Goal: Check status: Check status

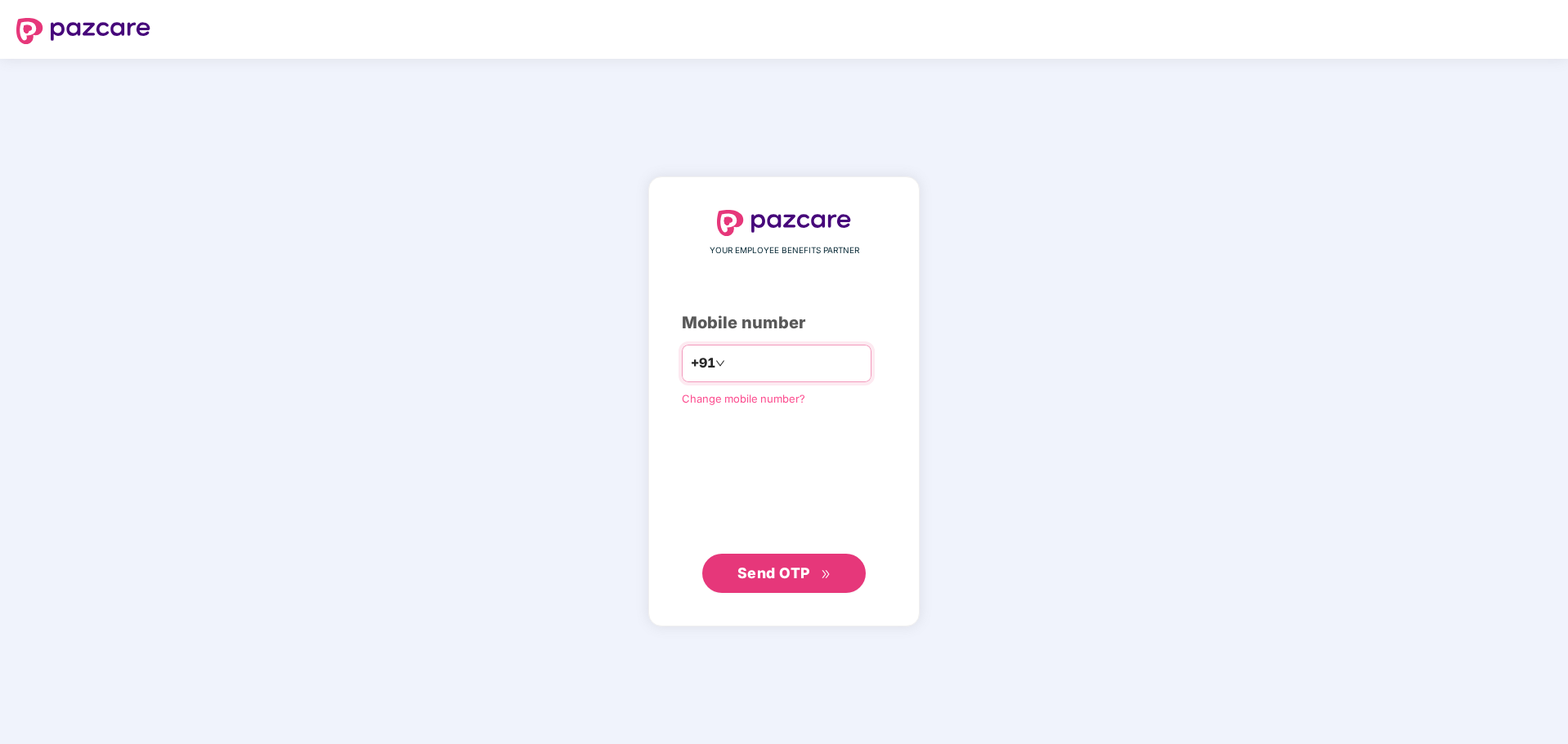
click at [803, 356] on input "number" at bounding box center [795, 363] width 134 height 26
type input "*"
type input "**********"
click at [769, 572] on span "Send OTP" at bounding box center [773, 572] width 73 height 17
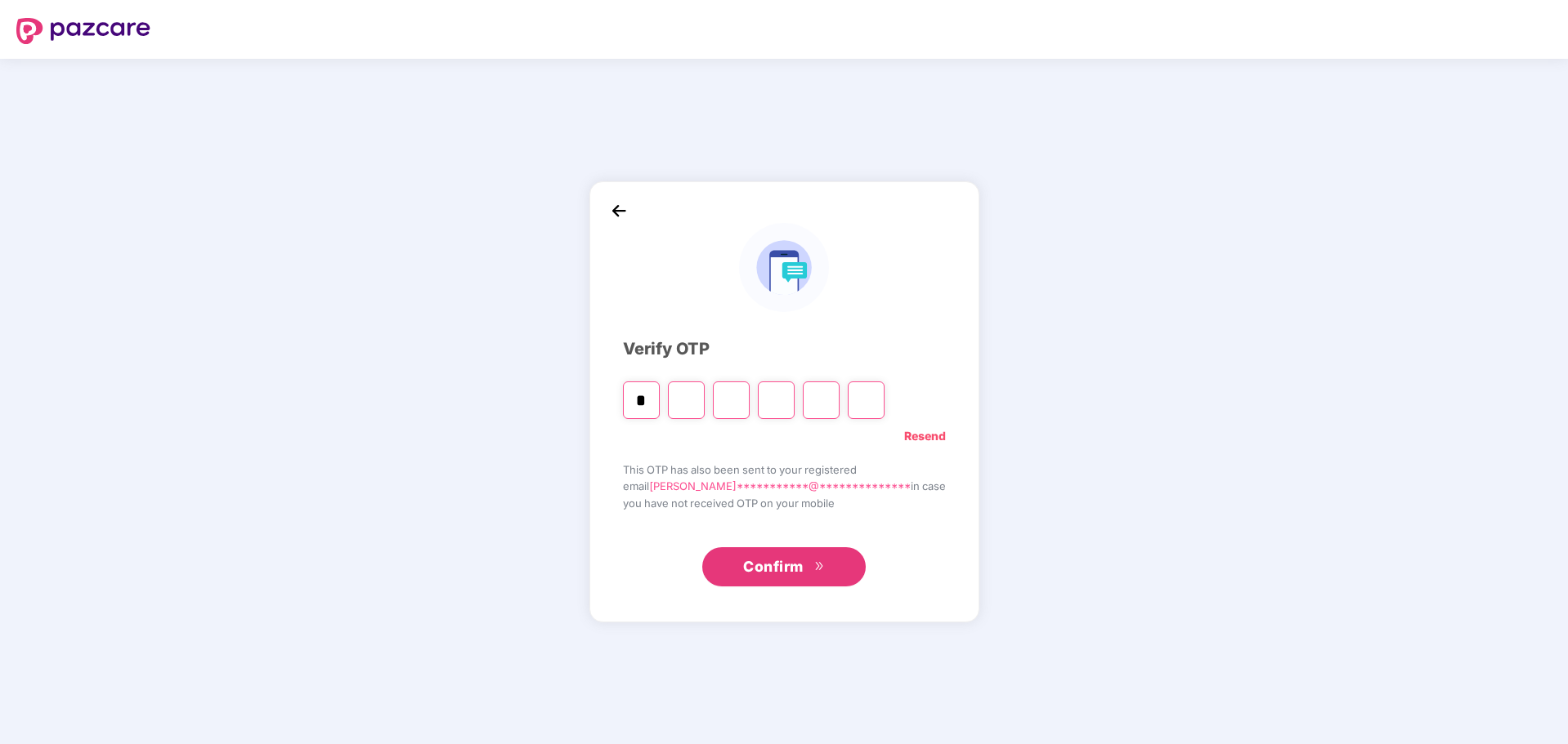
type input "*"
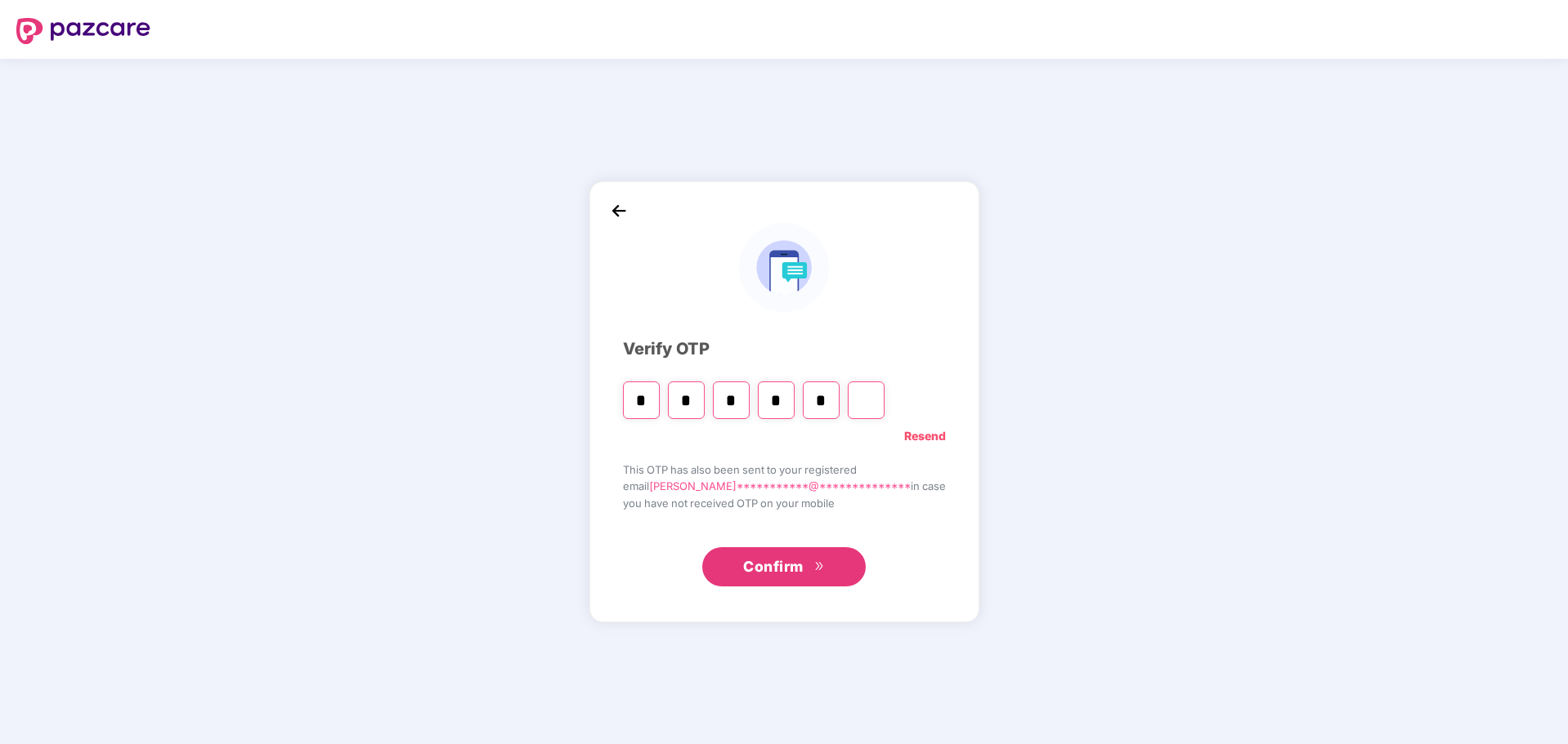
type input "*"
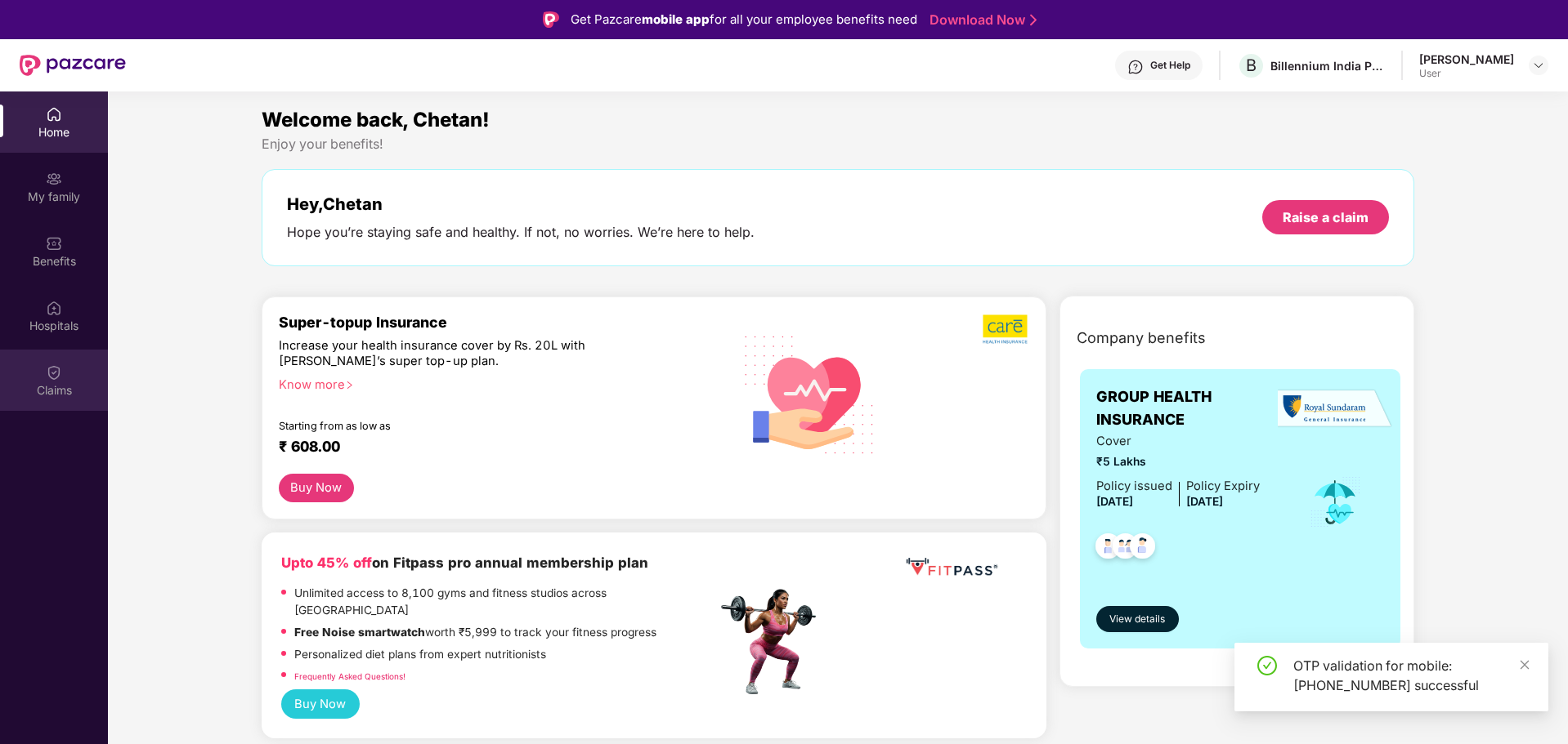
click at [64, 394] on div "Claims" at bounding box center [53, 390] width 107 height 16
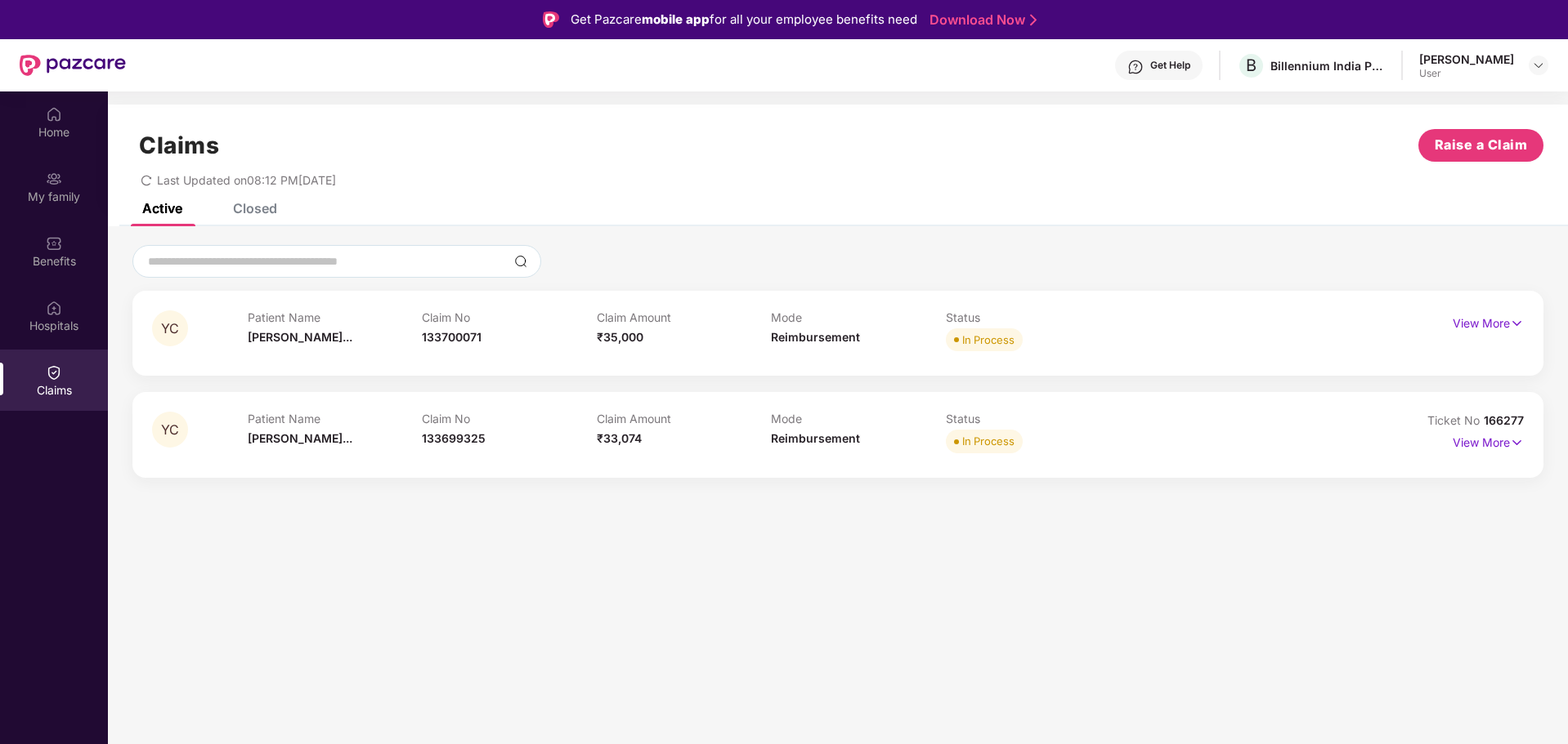
click at [1465, 336] on div "View More" at bounding box center [1488, 323] width 71 height 26
click at [1465, 320] on p "View More" at bounding box center [1488, 321] width 71 height 22
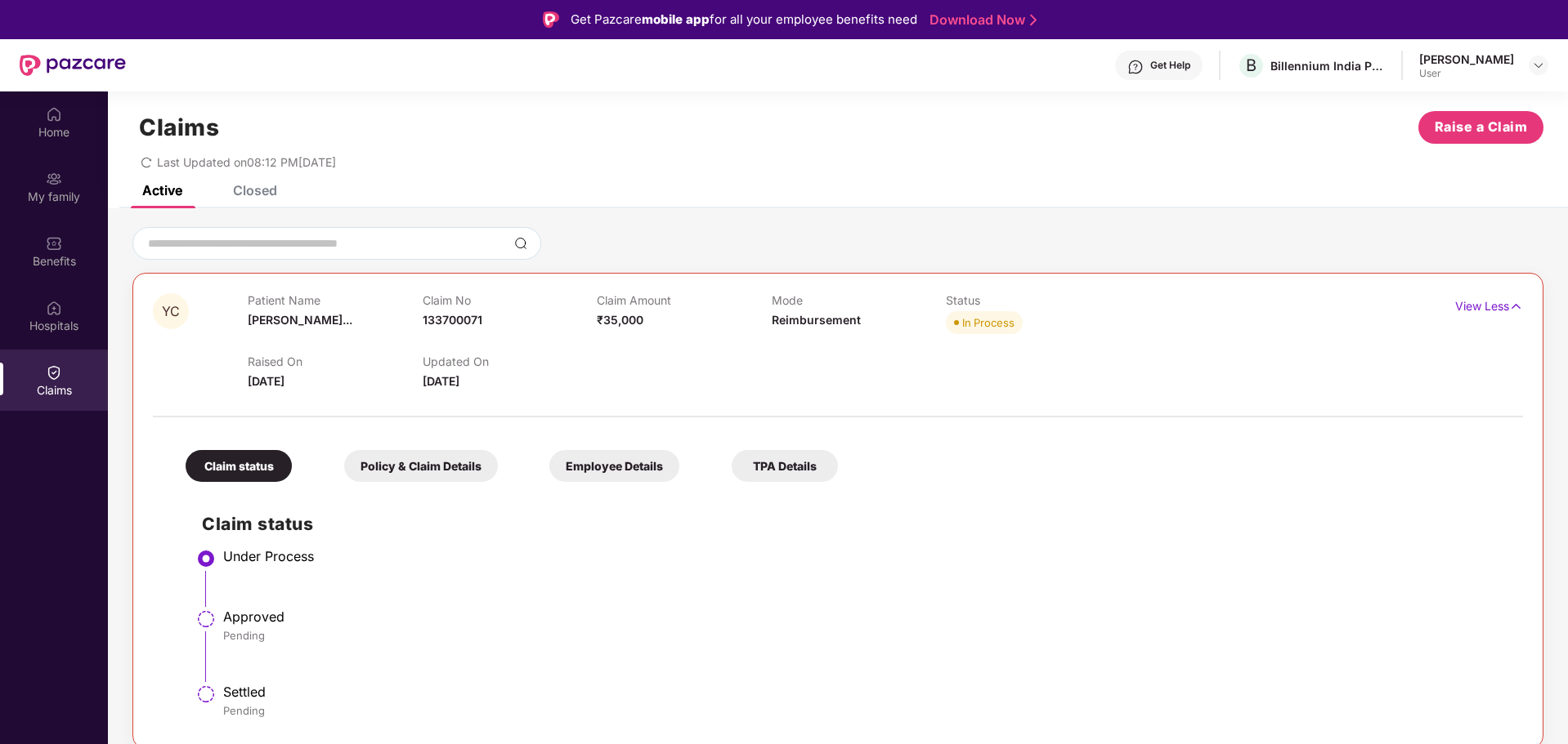
scroll to position [50, 0]
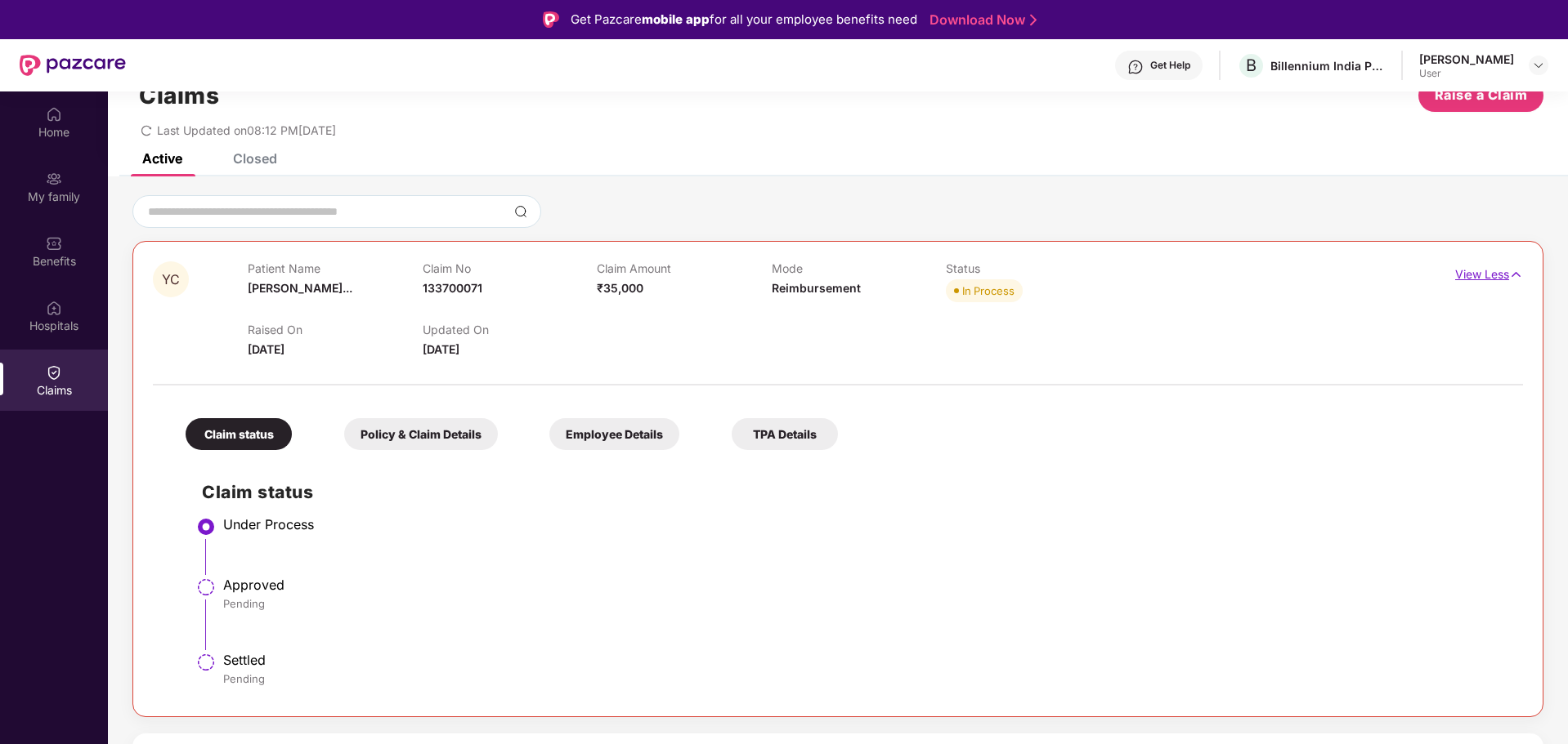
click at [1489, 274] on p "View Less" at bounding box center [1489, 273] width 68 height 22
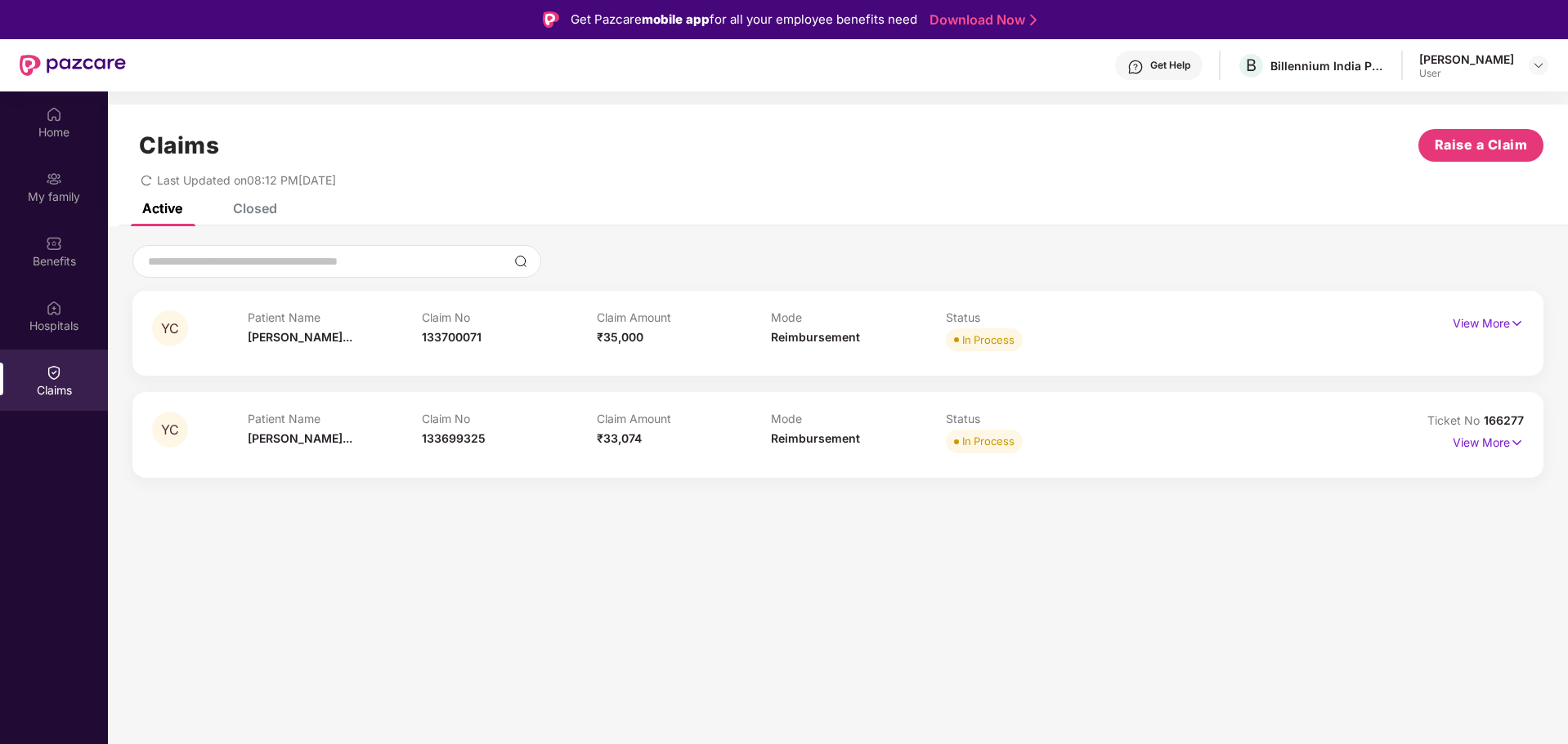
scroll to position [0, 0]
click at [252, 220] on div "Closed" at bounding box center [243, 209] width 69 height 36
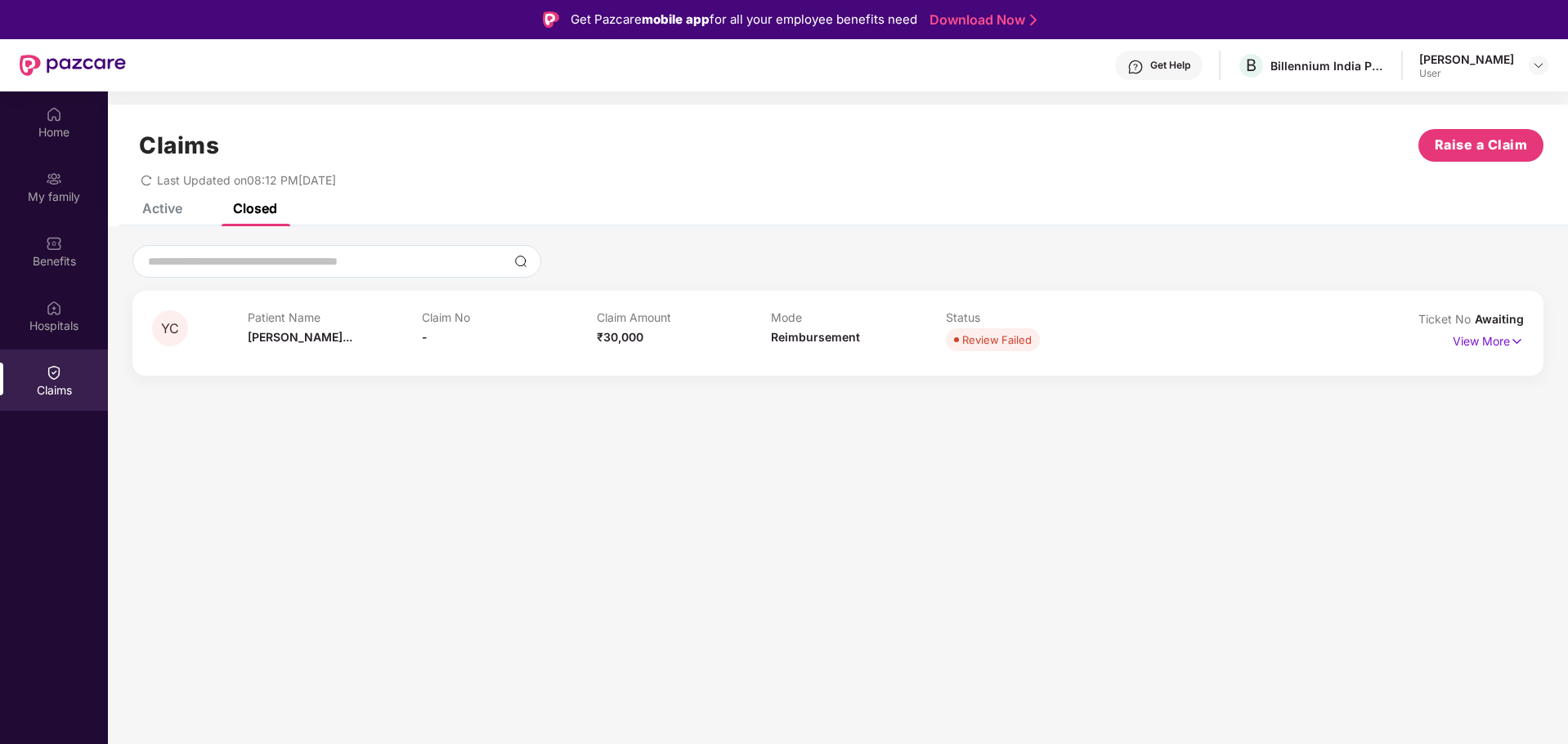
click at [185, 215] on div "Active Closed" at bounding box center [197, 209] width 159 height 36
click at [175, 214] on div "Active" at bounding box center [162, 209] width 40 height 16
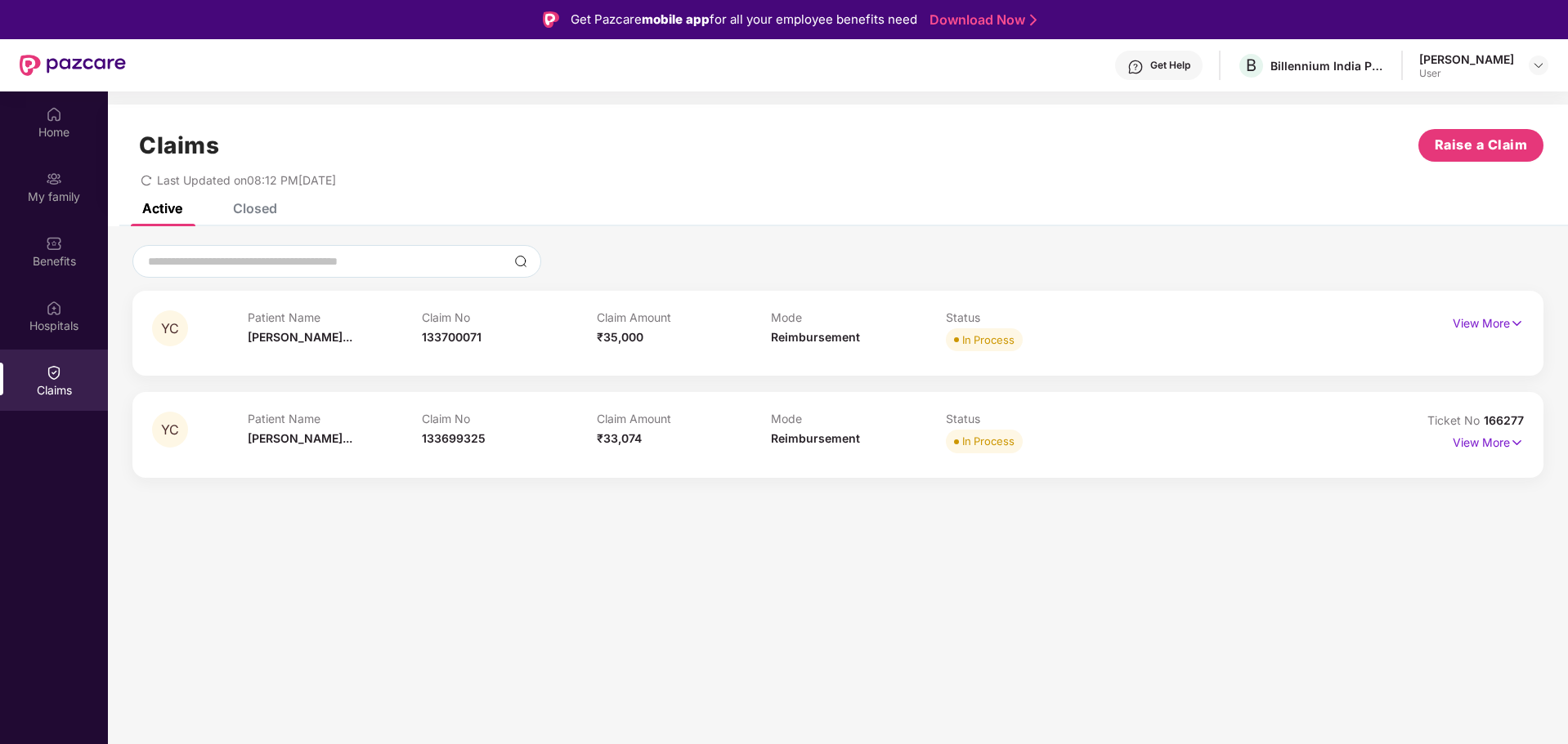
click at [1466, 336] on div "View More" at bounding box center [1488, 323] width 71 height 26
drag, startPoint x: 1465, startPoint y: 330, endPoint x: 1434, endPoint y: 329, distance: 31.0
click at [1461, 330] on p "View More" at bounding box center [1488, 321] width 71 height 22
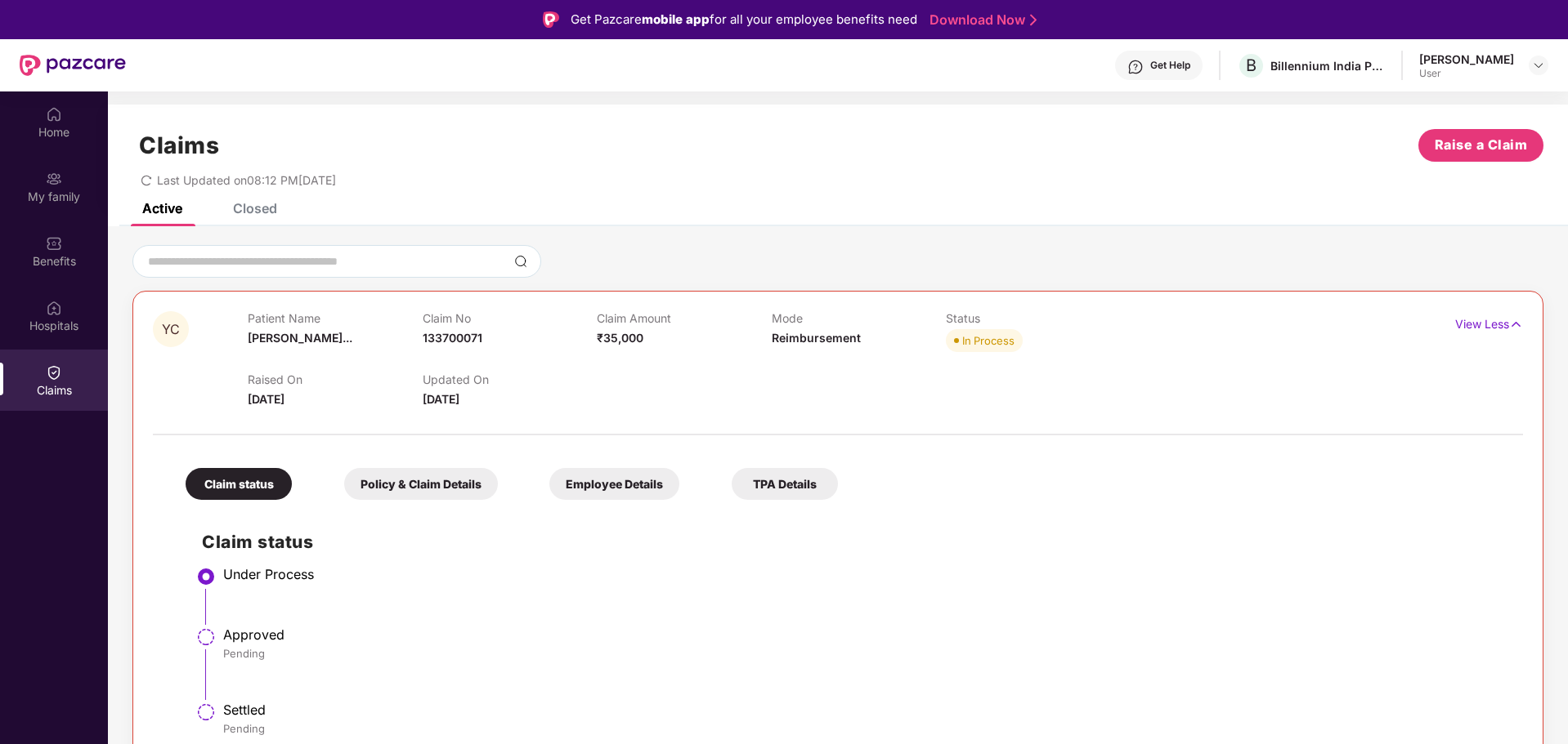
click at [1410, 329] on div "View Less" at bounding box center [1438, 324] width 172 height 26
click at [1398, 330] on div "View Less" at bounding box center [1438, 324] width 172 height 26
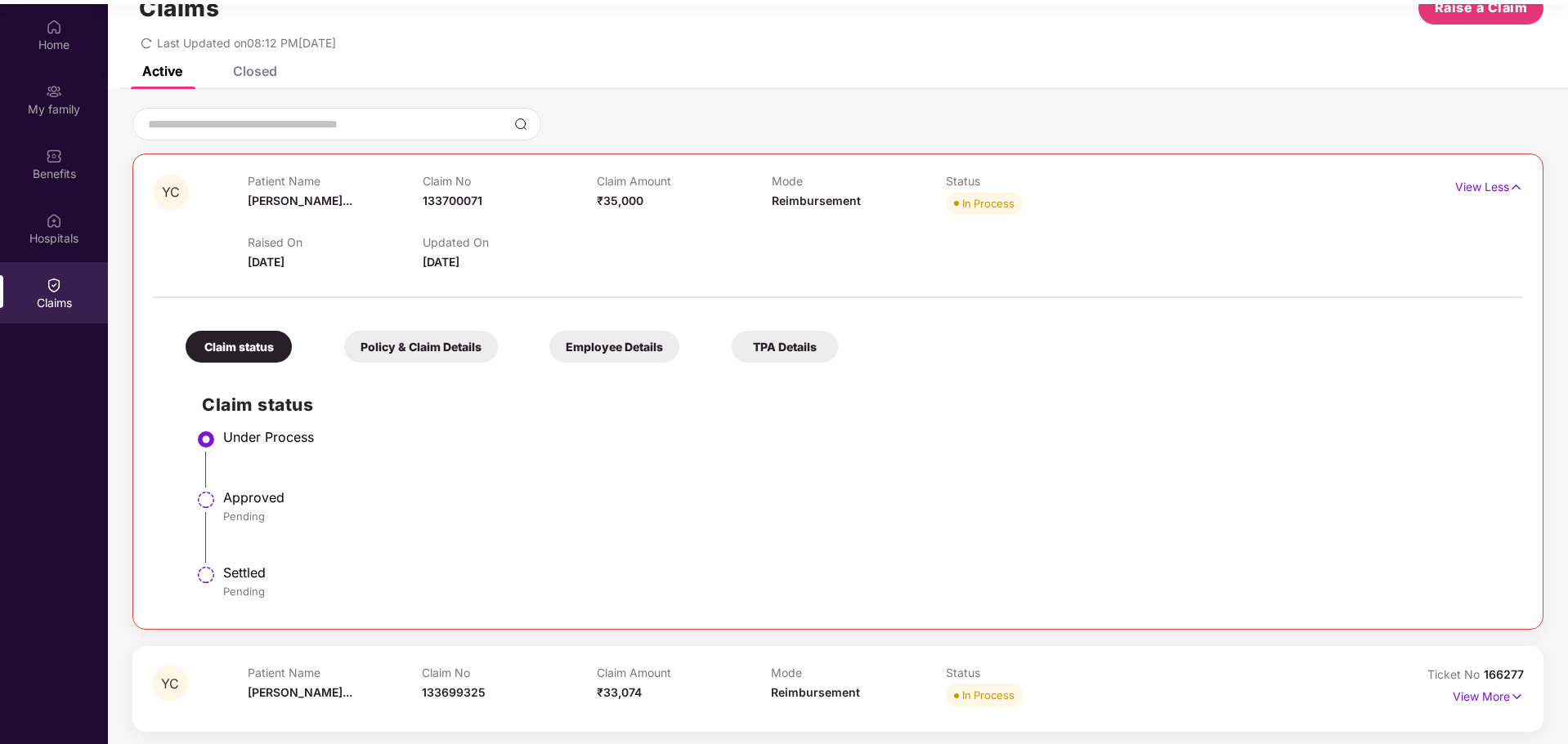
scroll to position [91, 0]
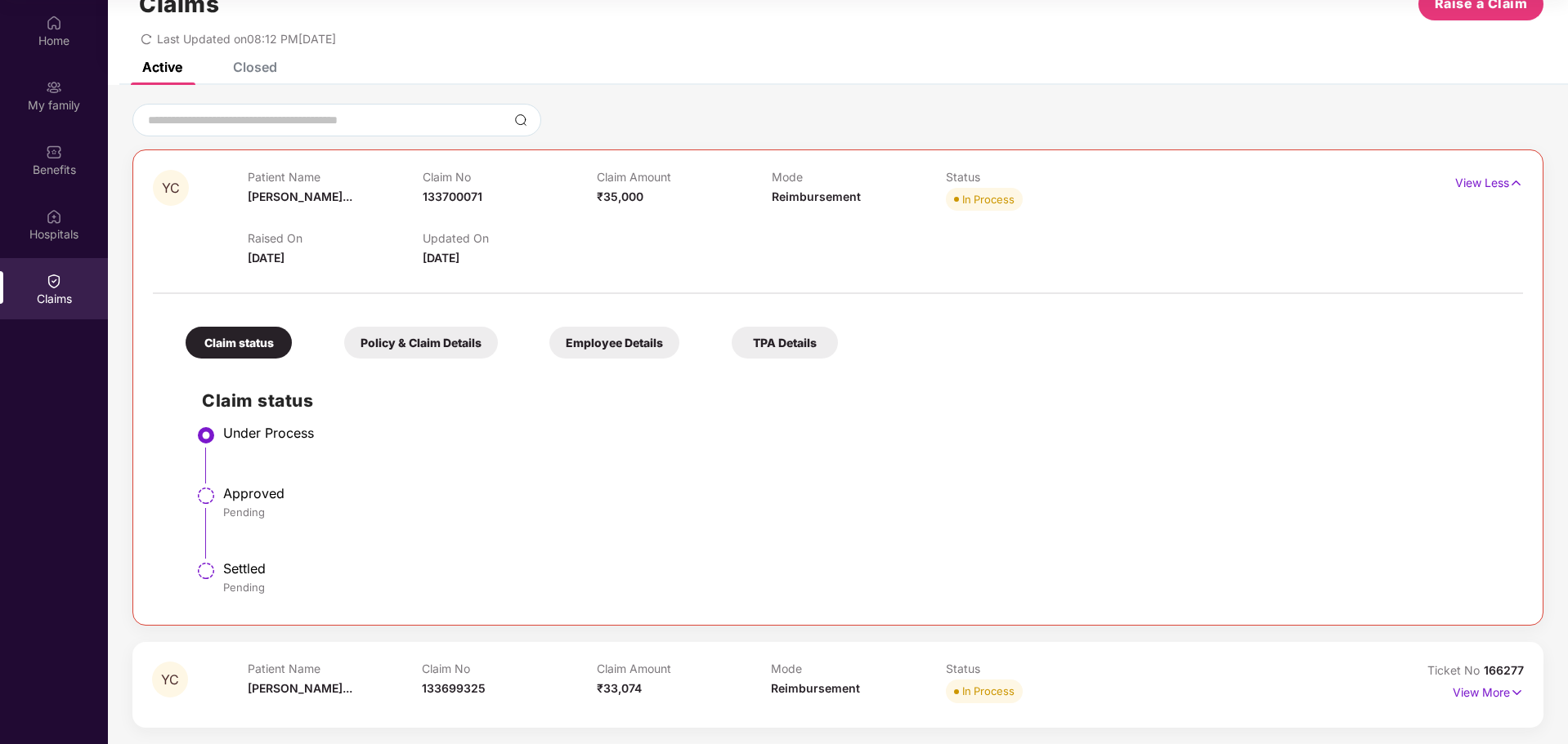
click at [751, 278] on div at bounding box center [837, 285] width 1370 height 34
click at [1468, 186] on p "View Less" at bounding box center [1489, 181] width 68 height 22
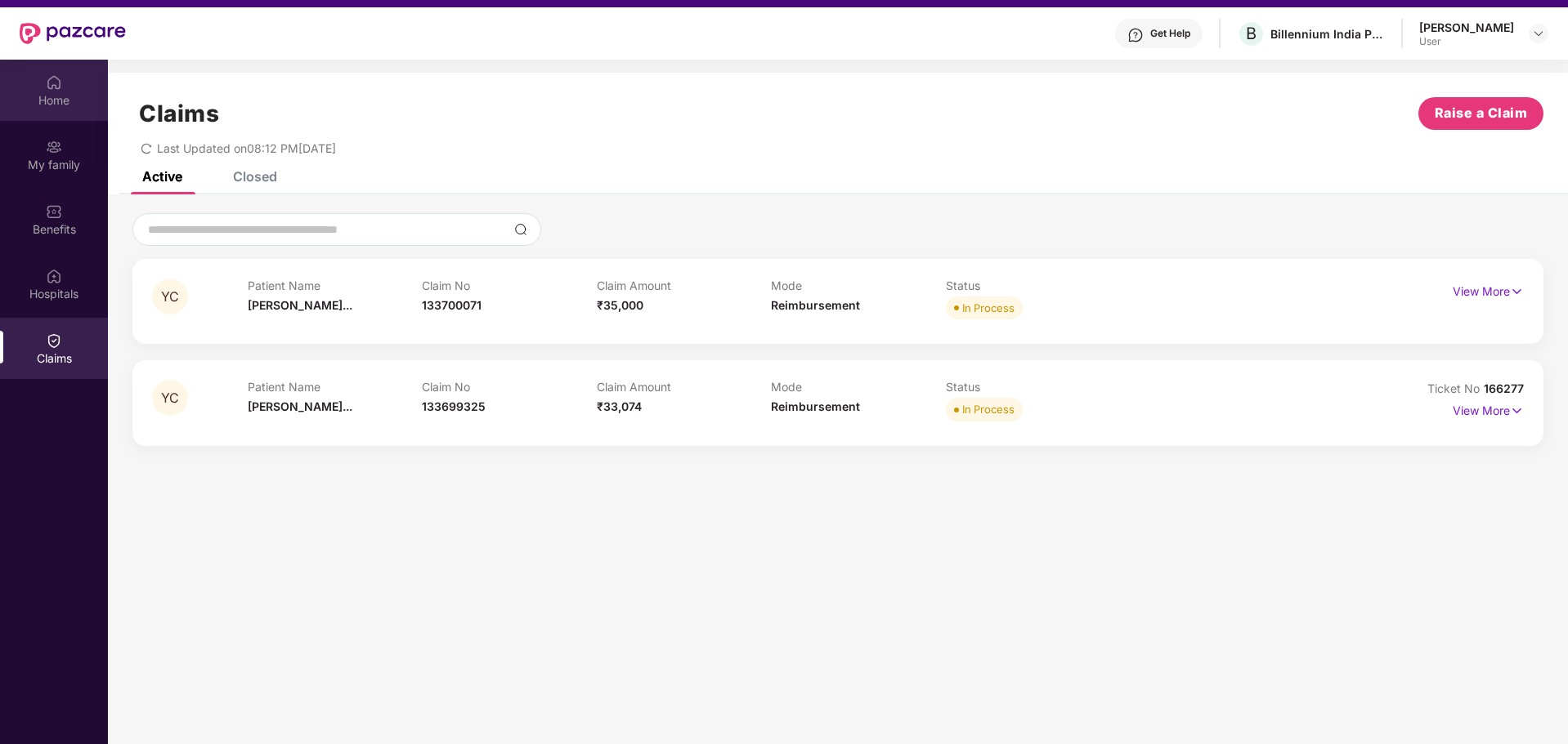
scroll to position [0, 0]
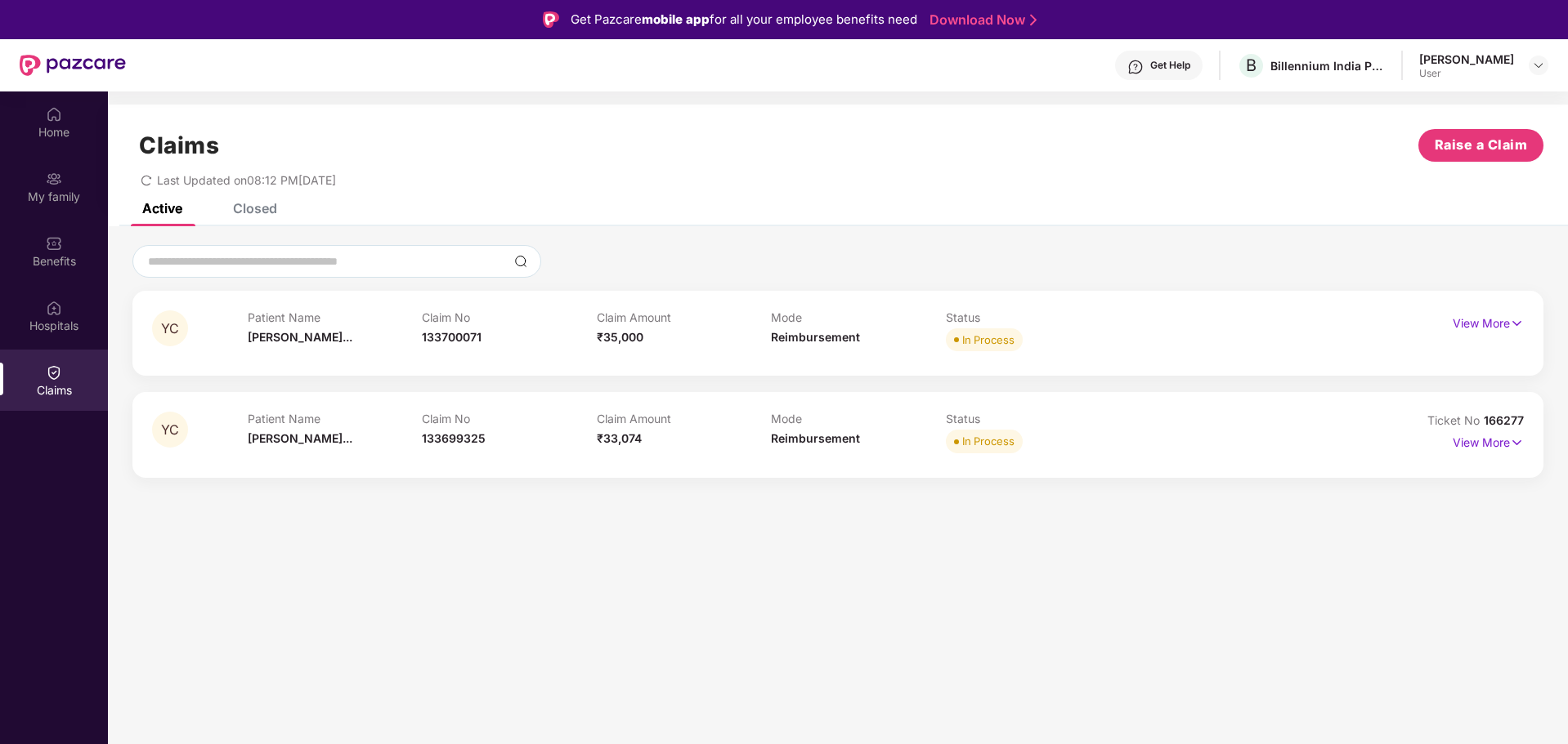
click at [1161, 70] on div "Get Help" at bounding box center [1170, 65] width 40 height 13
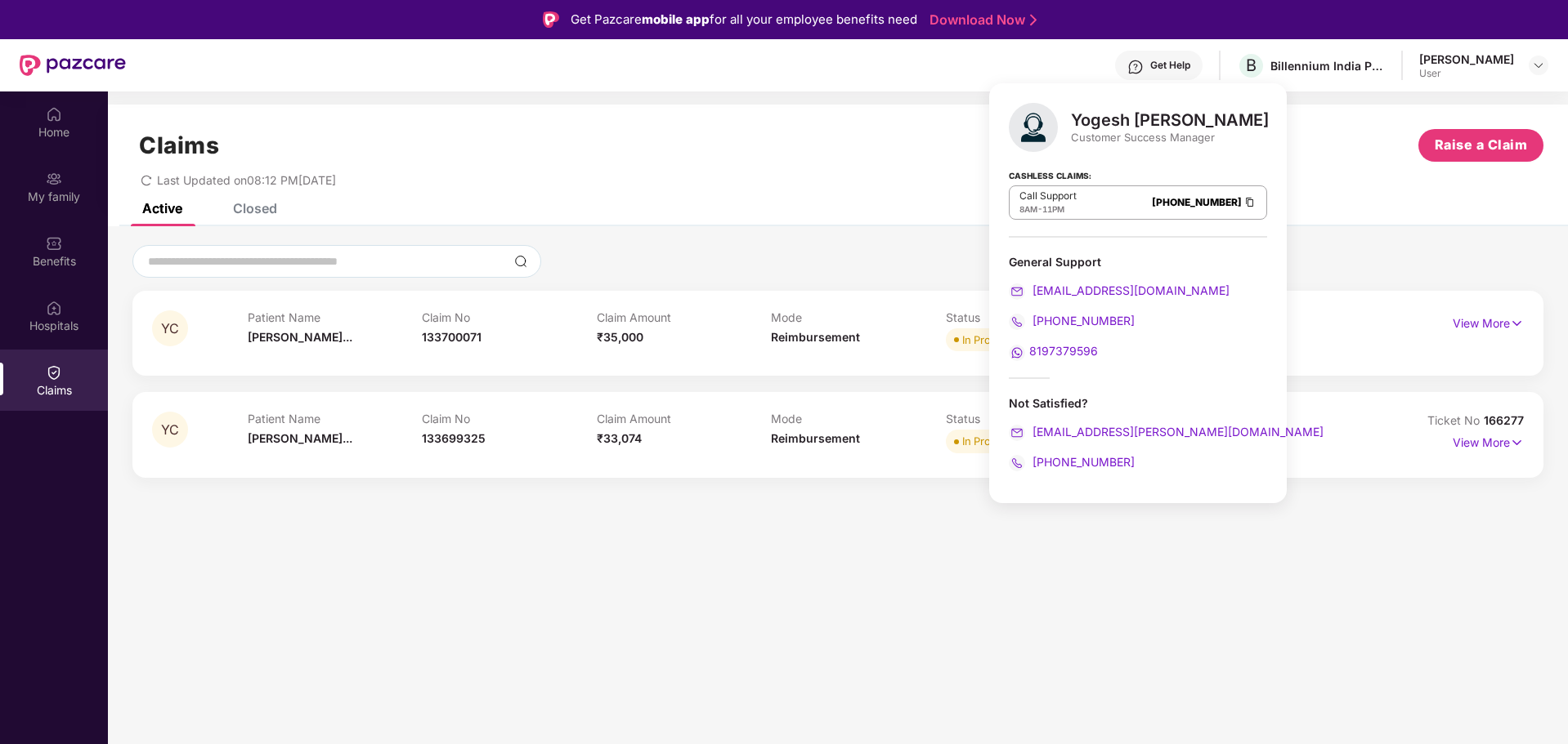
click at [1057, 210] on span "11PM" at bounding box center [1053, 209] width 22 height 10
click at [1052, 354] on span "8197379596" at bounding box center [1063, 350] width 69 height 14
